Goal: Check status: Check status

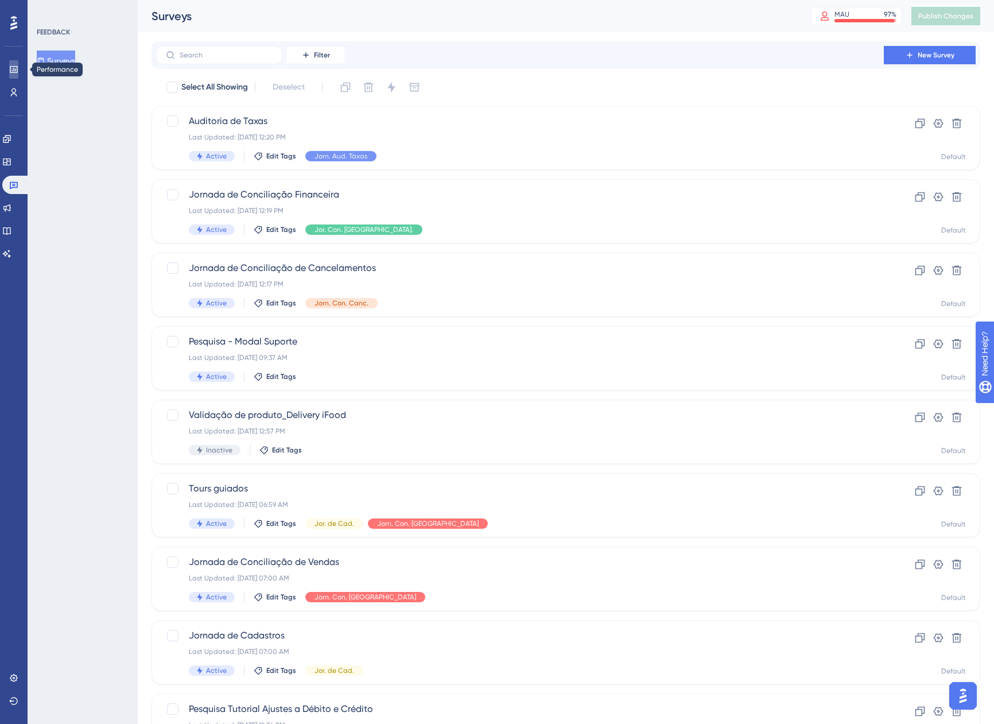
drag, startPoint x: 9, startPoint y: 69, endPoint x: 29, endPoint y: 56, distance: 23.2
click at [9, 69] on icon at bounding box center [13, 69] width 9 height 9
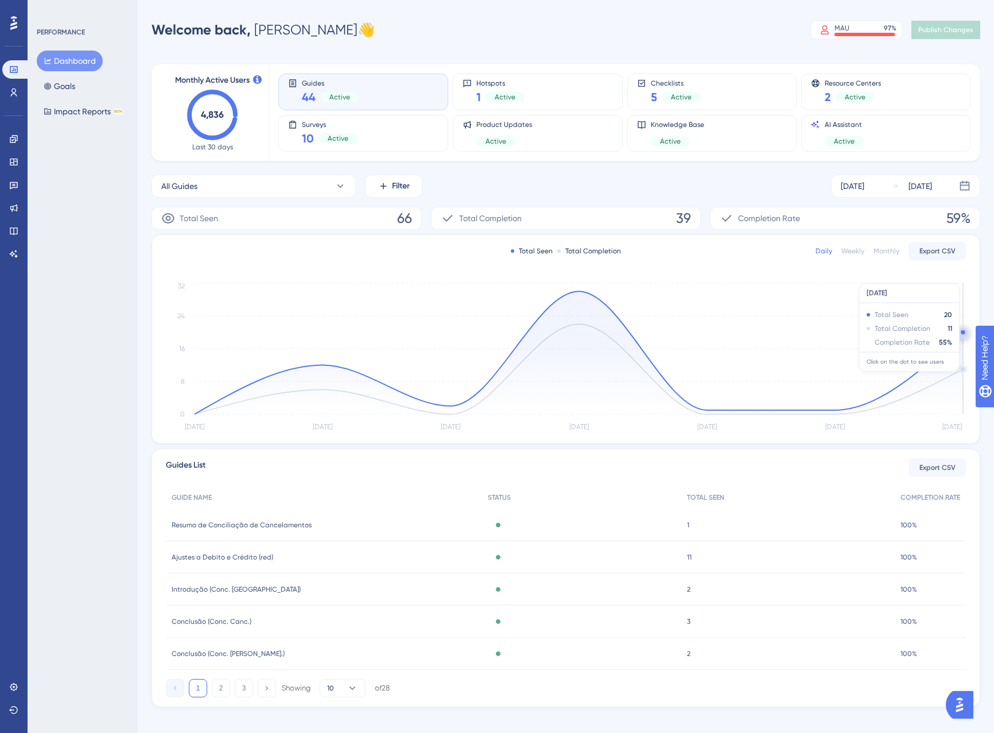
click at [962, 335] on circle at bounding box center [963, 332] width 9 height 9
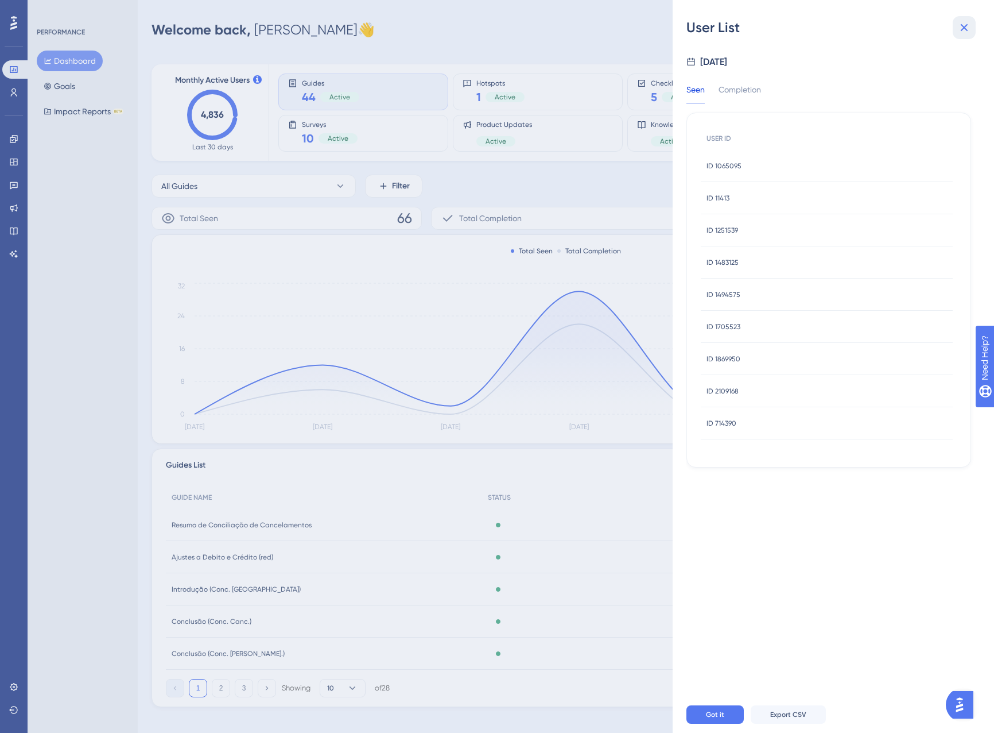
click at [959, 27] on icon at bounding box center [965, 28] width 14 height 14
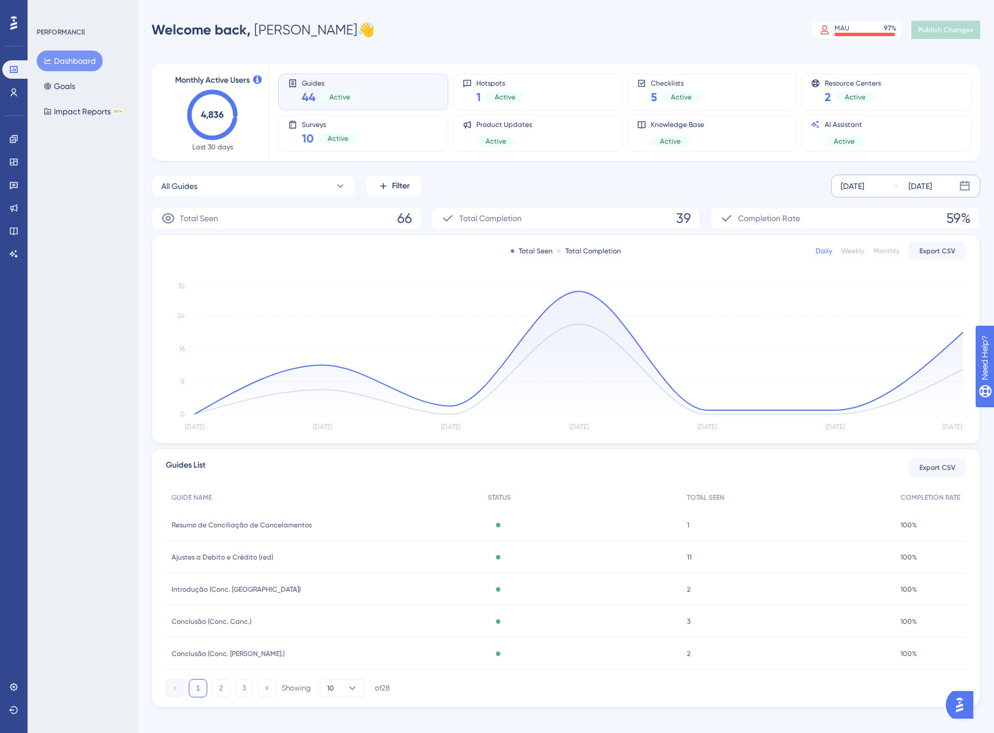
click at [920, 192] on div "[DATE]" at bounding box center [921, 186] width 24 height 14
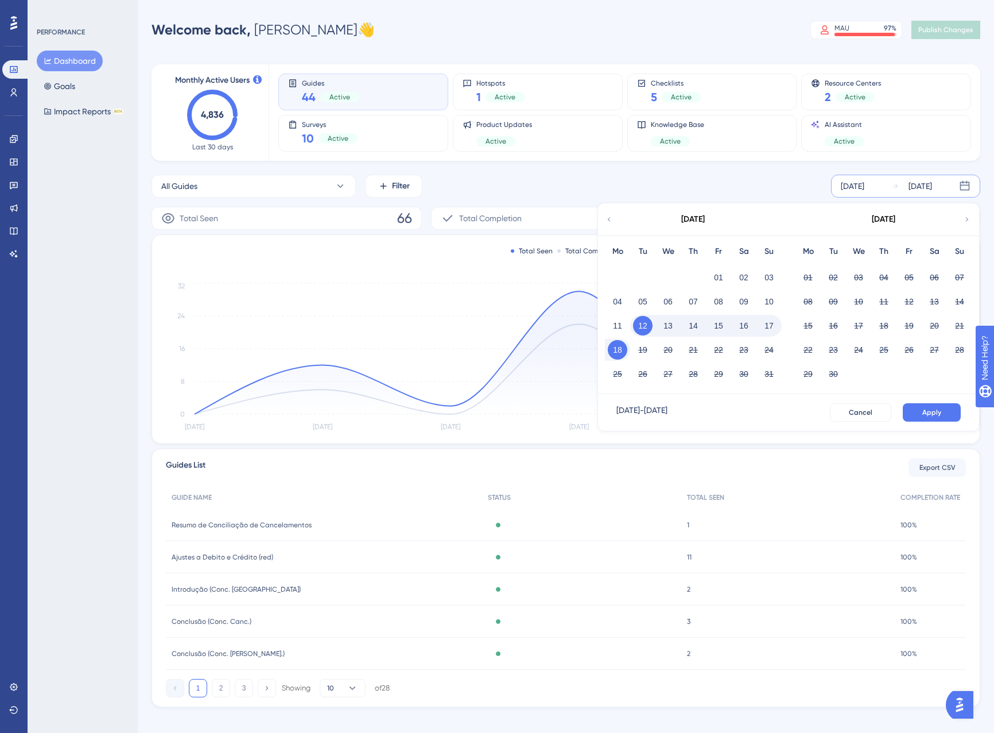
click at [625, 346] on button "18" at bounding box center [618, 350] width 20 height 20
click at [917, 423] on div "[DATE] - [DATE] Cancel Apply" at bounding box center [788, 412] width 381 height 37
click at [923, 417] on button "Apply" at bounding box center [932, 412] width 58 height 18
